Goal: Information Seeking & Learning: Learn about a topic

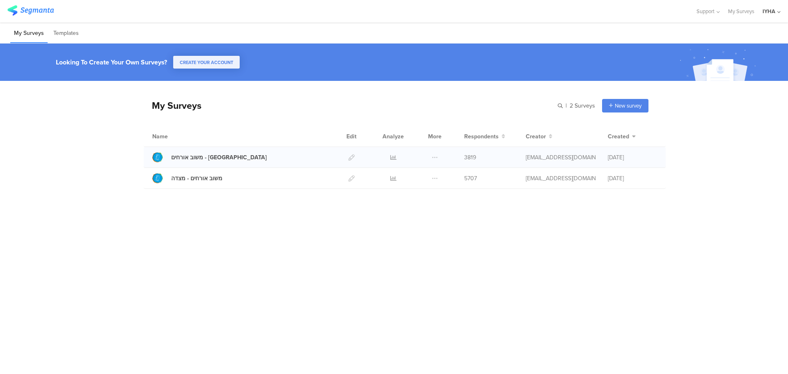
click at [389, 155] on div at bounding box center [393, 157] width 25 height 21
click at [394, 156] on icon at bounding box center [393, 157] width 6 height 6
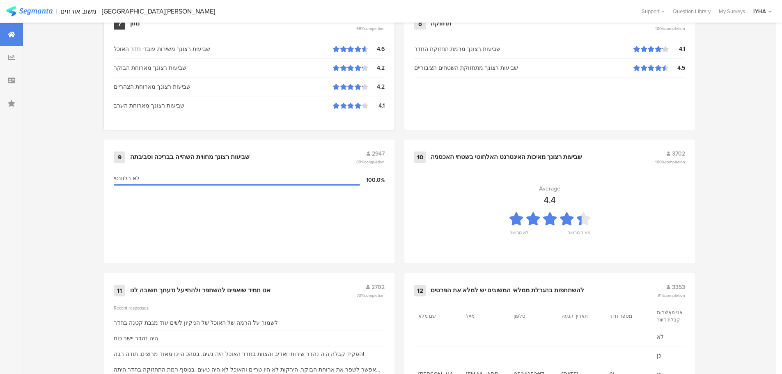
scroll to position [830, 0]
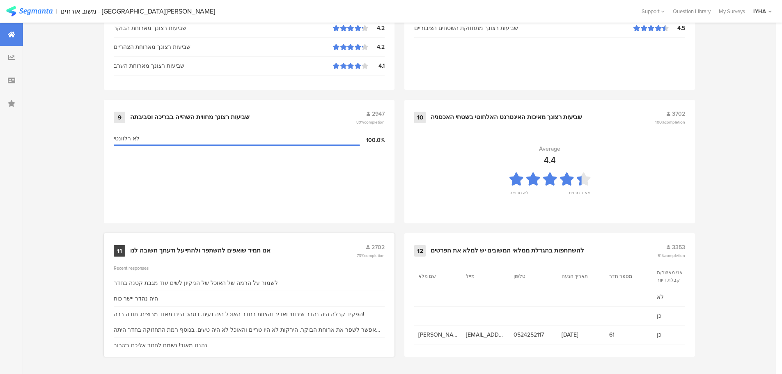
click at [233, 249] on div "אנו תמיד שואפים להשתפר ולהתייעל ודעתך חשובה לנו" at bounding box center [200, 251] width 140 height 8
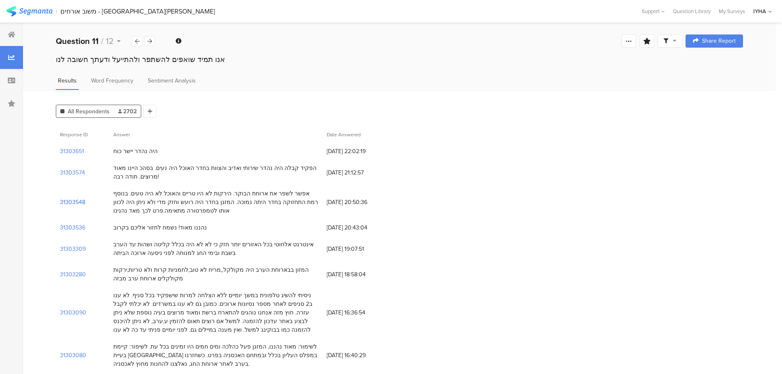
click at [78, 201] on section "31303548" at bounding box center [72, 202] width 25 height 9
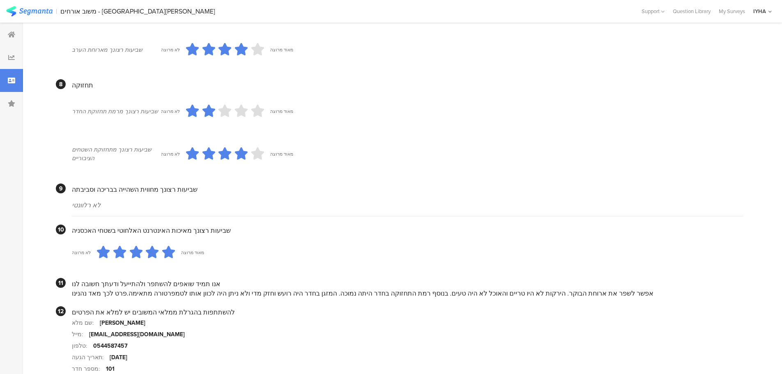
scroll to position [689, 0]
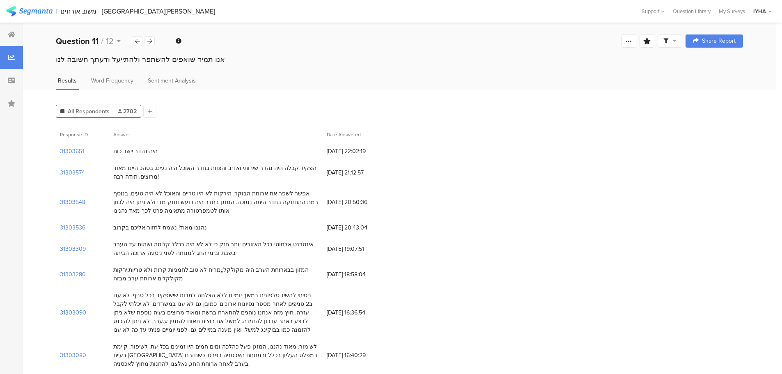
click at [76, 313] on section "31303090" at bounding box center [73, 312] width 26 height 9
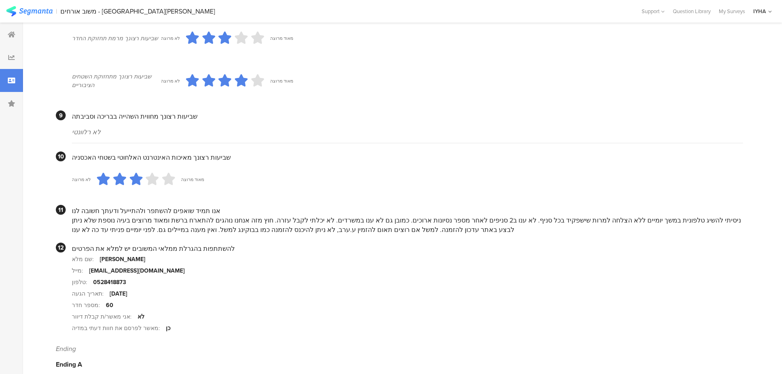
scroll to position [702, 0]
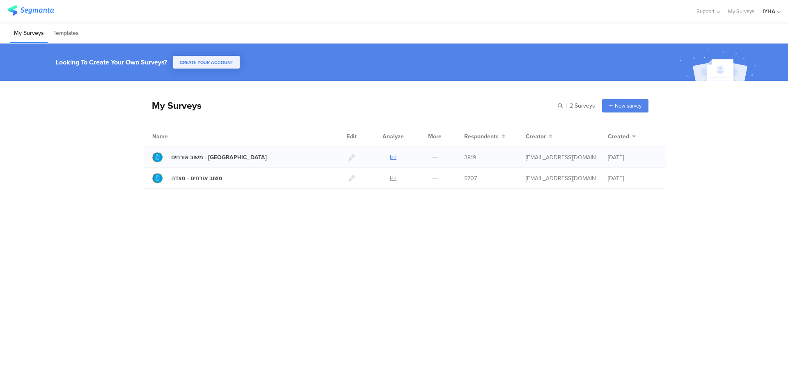
click at [392, 157] on icon at bounding box center [393, 157] width 6 height 6
click at [391, 173] on link at bounding box center [393, 178] width 6 height 21
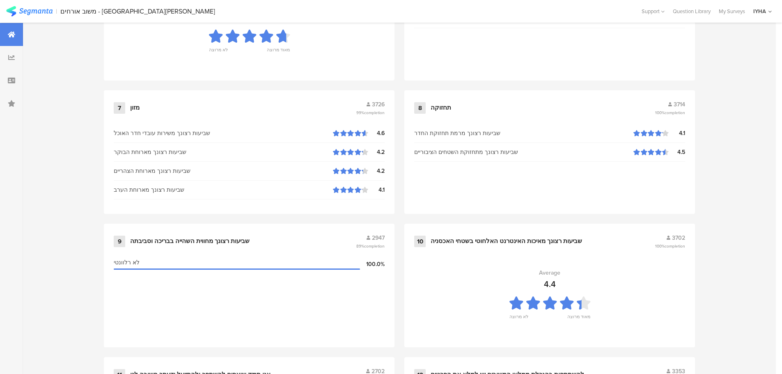
scroll to position [830, 0]
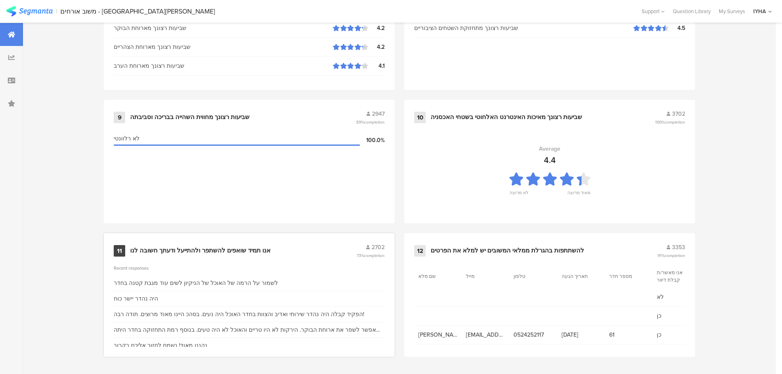
click at [221, 252] on div "אנו תמיד שואפים להשתפר ולהתייעל ודעתך חשובה לנו" at bounding box center [200, 251] width 140 height 8
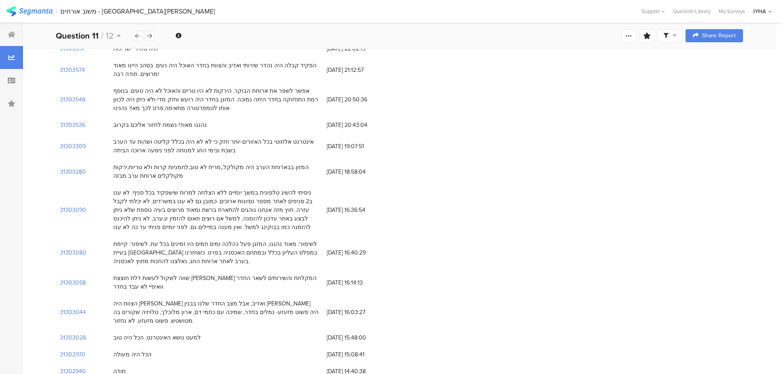
scroll to position [113, 0]
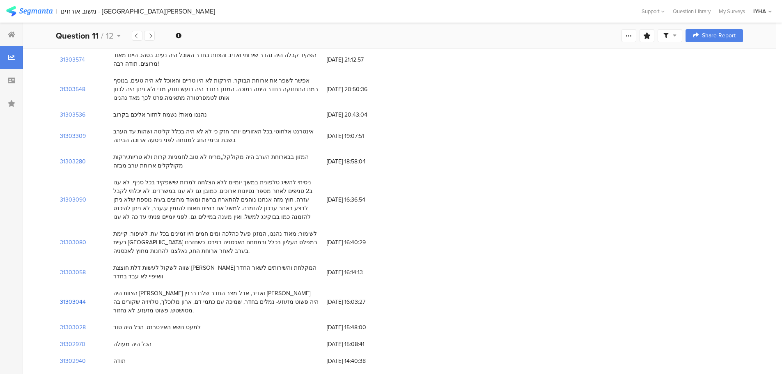
click at [71, 298] on section "31303044" at bounding box center [73, 302] width 26 height 9
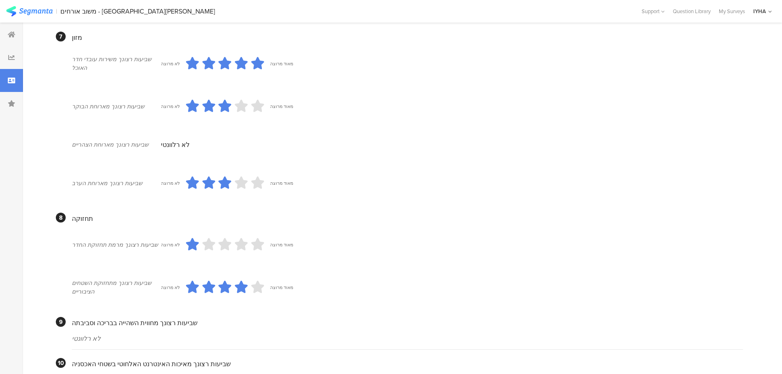
scroll to position [678, 0]
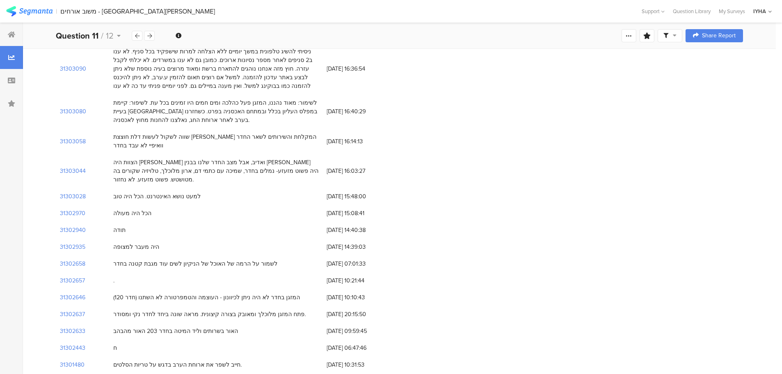
scroll to position [246, 0]
click at [67, 307] on section "31302637" at bounding box center [72, 311] width 25 height 9
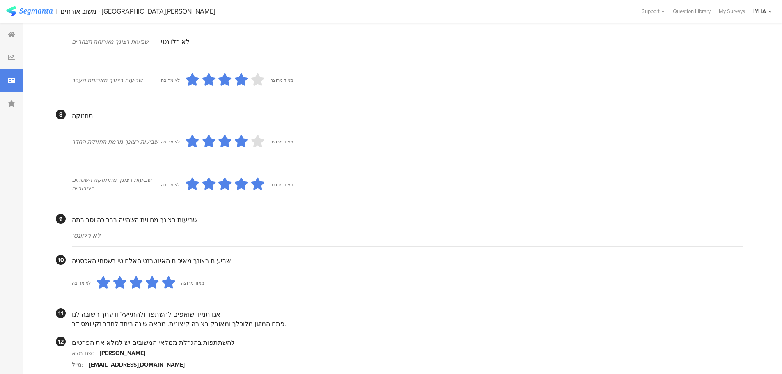
scroll to position [557, 0]
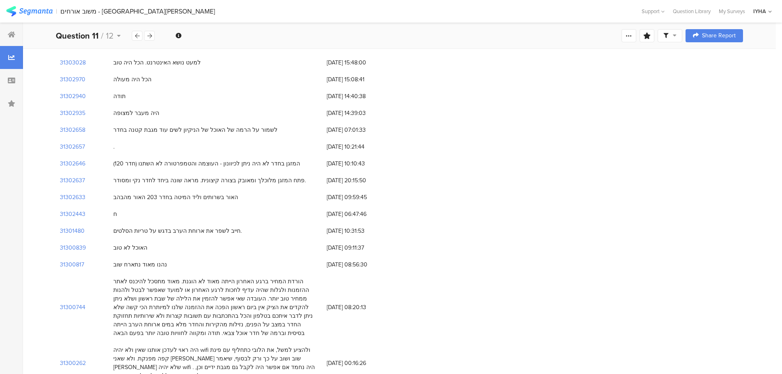
scroll to position [380, 0]
click at [76, 301] on section "31300744" at bounding box center [72, 305] width 25 height 9
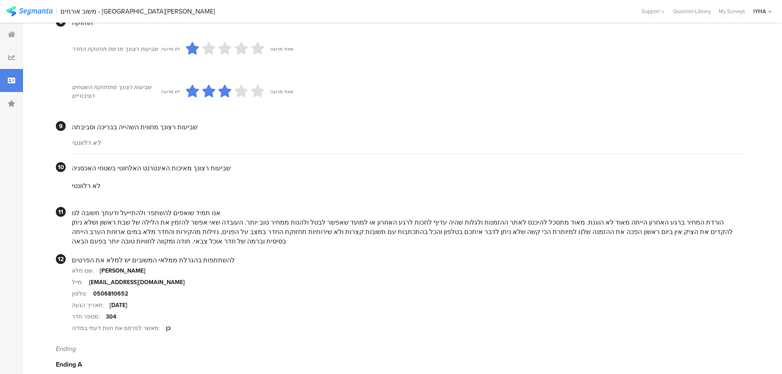
scroll to position [691, 0]
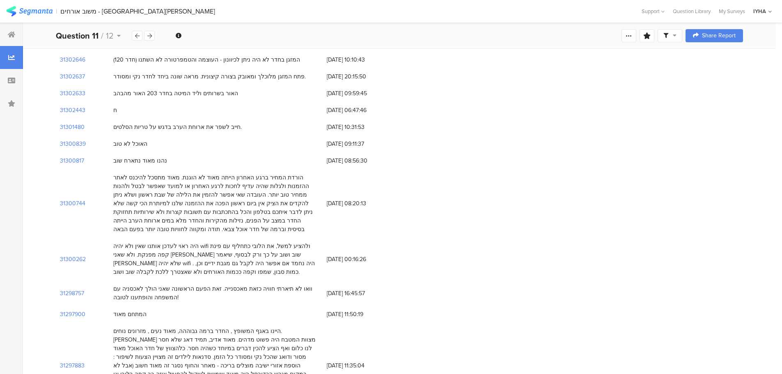
scroll to position [482, 0]
click at [69, 254] on section "31300262" at bounding box center [73, 258] width 26 height 9
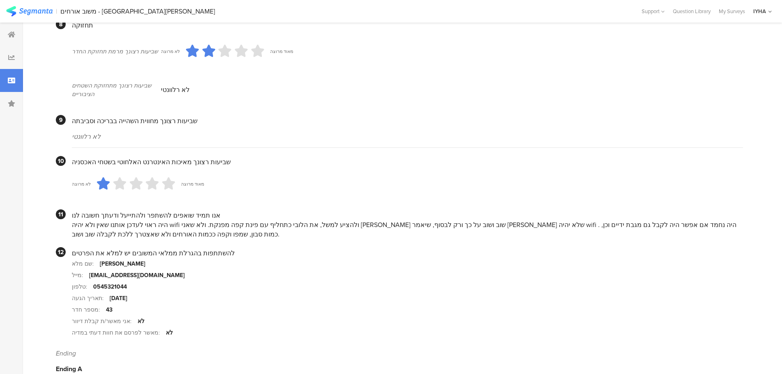
scroll to position [687, 0]
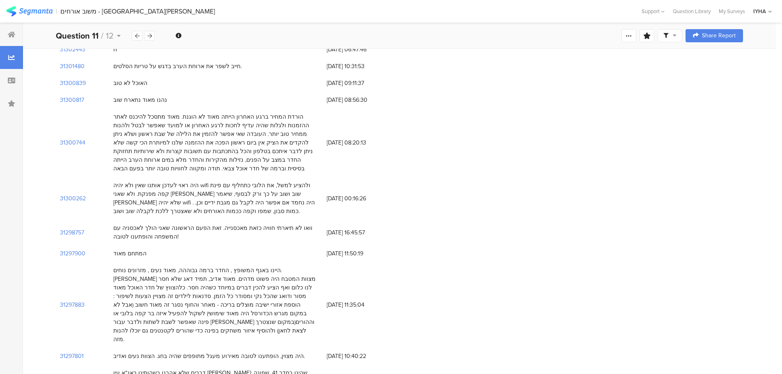
scroll to position [544, 0]
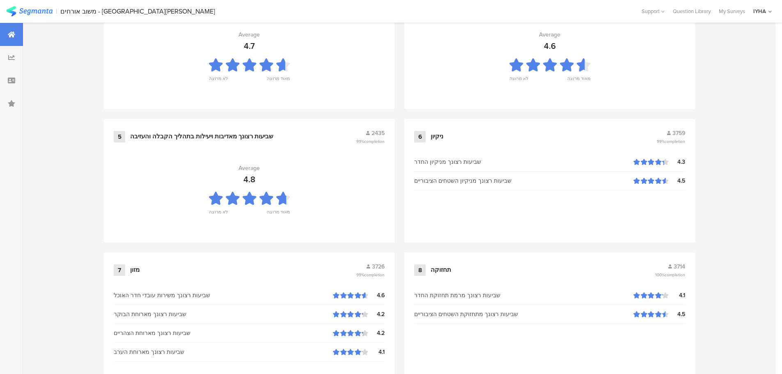
scroll to position [830, 0]
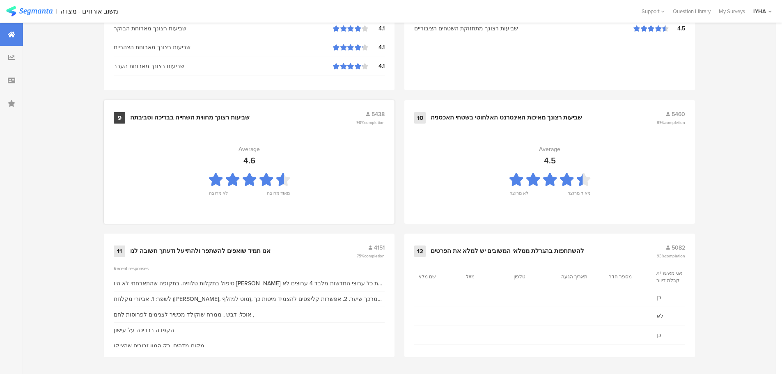
scroll to position [830, 0]
click at [218, 247] on div "אנו תמיד שואפים להשתפר ולהתייעל ודעתך חשובה לנו" at bounding box center [200, 251] width 140 height 8
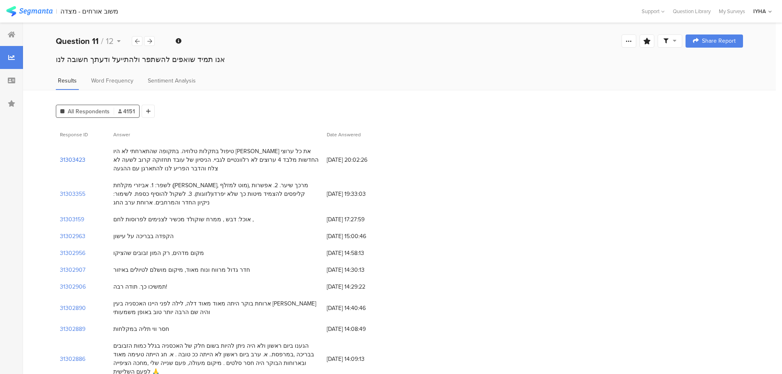
click at [73, 159] on section "31303423" at bounding box center [72, 160] width 25 height 9
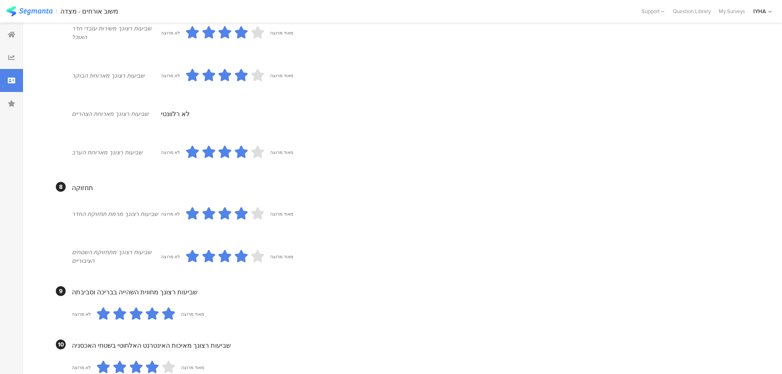
scroll to position [690, 0]
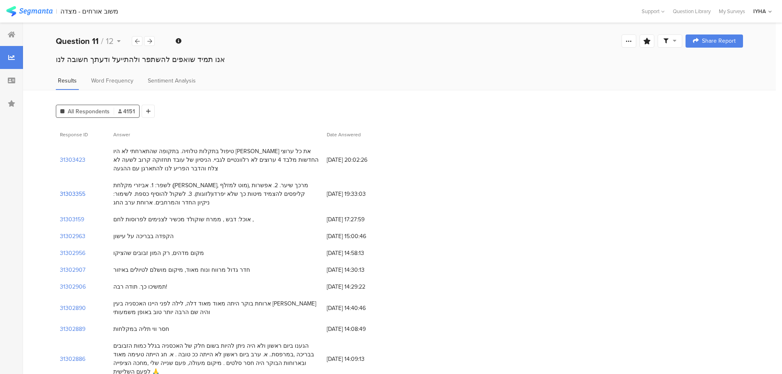
click at [73, 190] on section "31303355" at bounding box center [72, 194] width 25 height 9
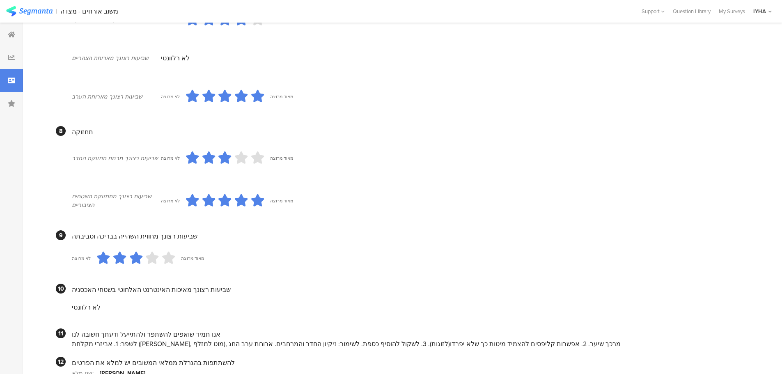
scroll to position [682, 0]
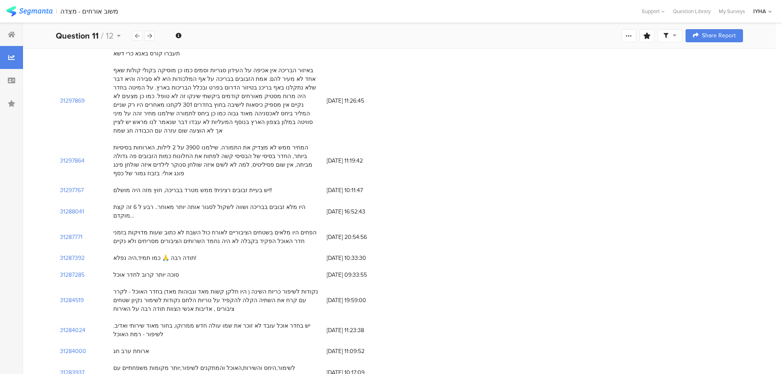
scroll to position [380, 0]
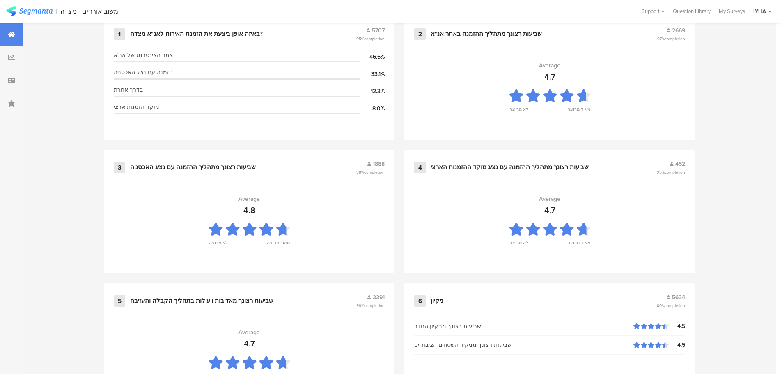
scroll to position [830, 0]
